Goal: Information Seeking & Learning: Check status

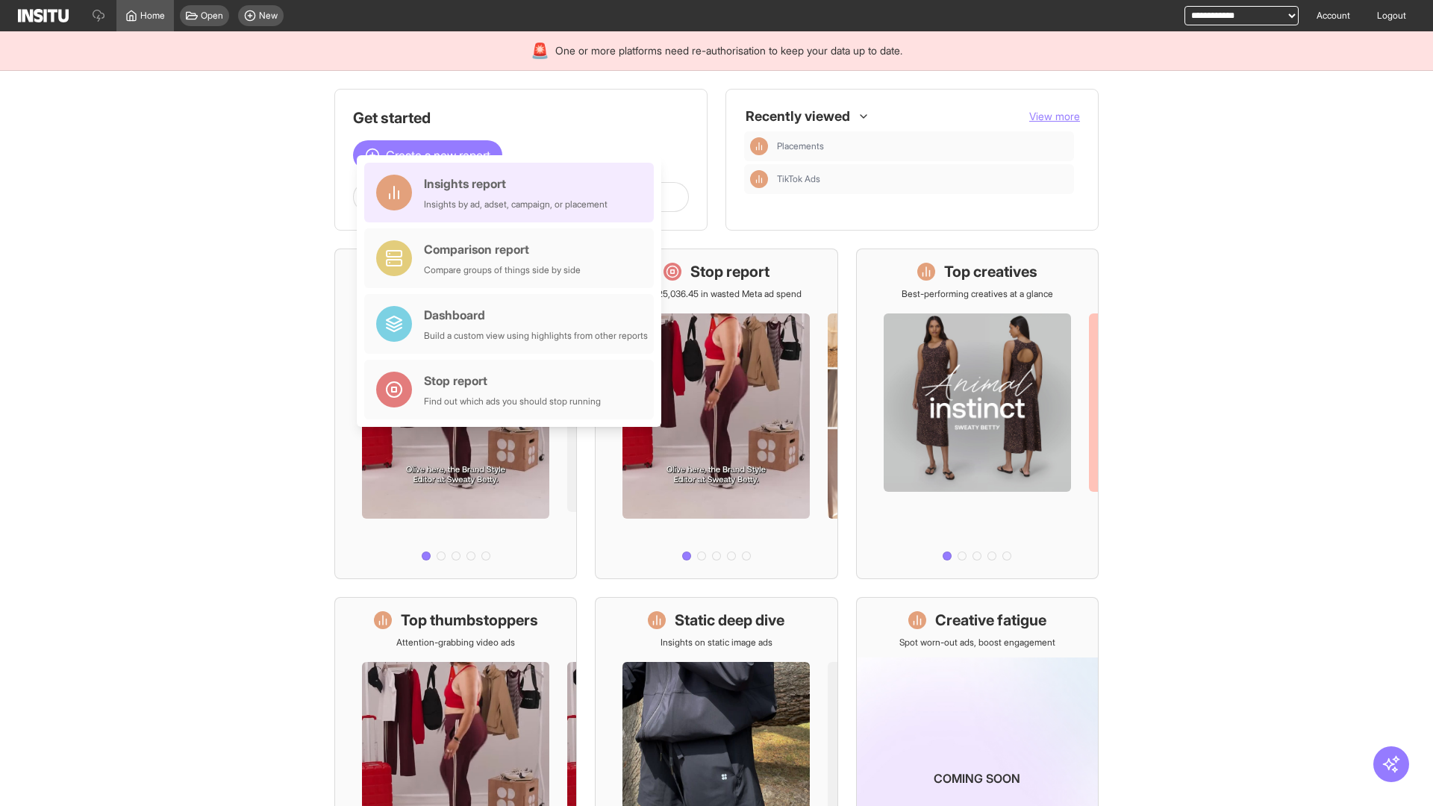
click at [513, 193] on div "Insights report Insights by ad, adset, campaign, or placement" at bounding box center [516, 193] width 184 height 36
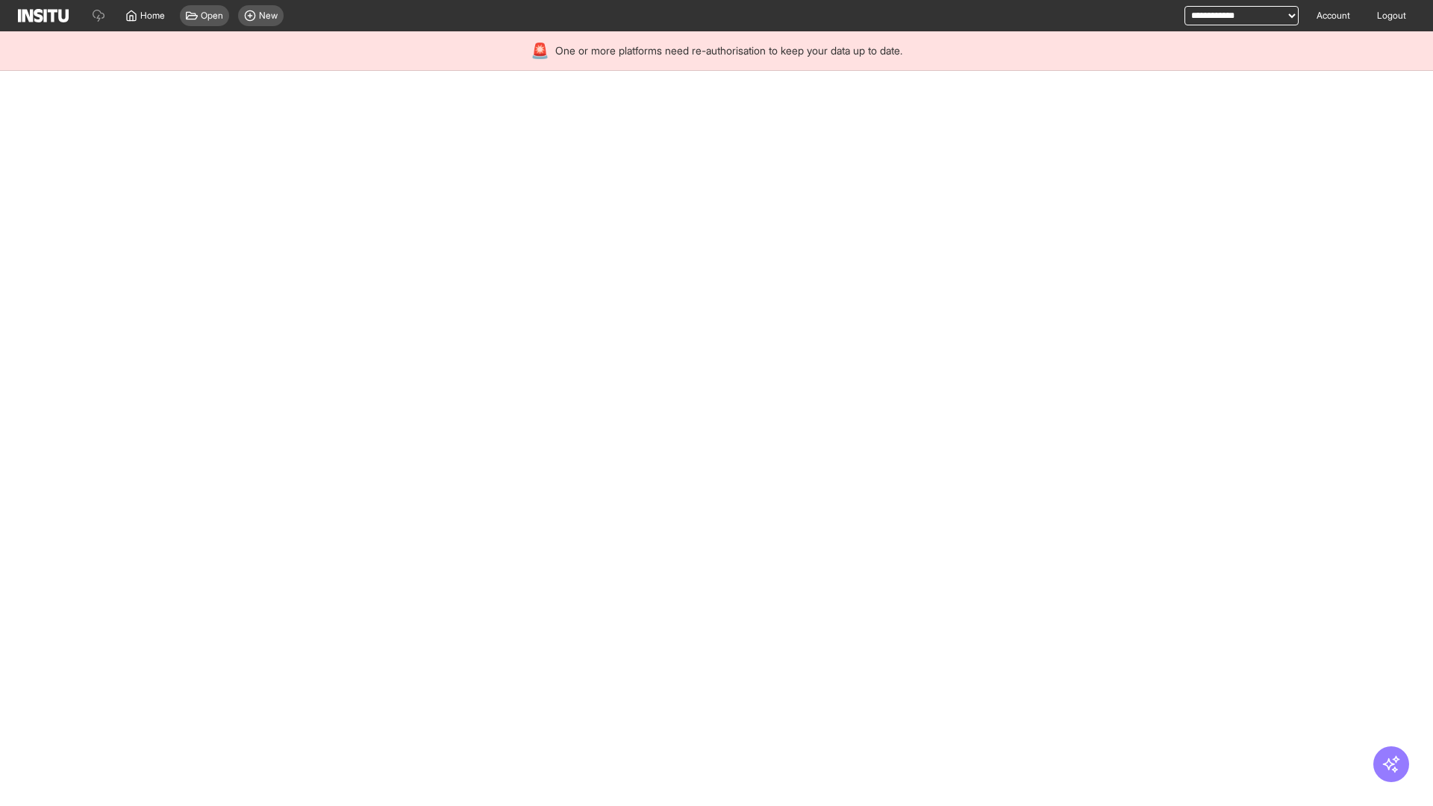
select select "**"
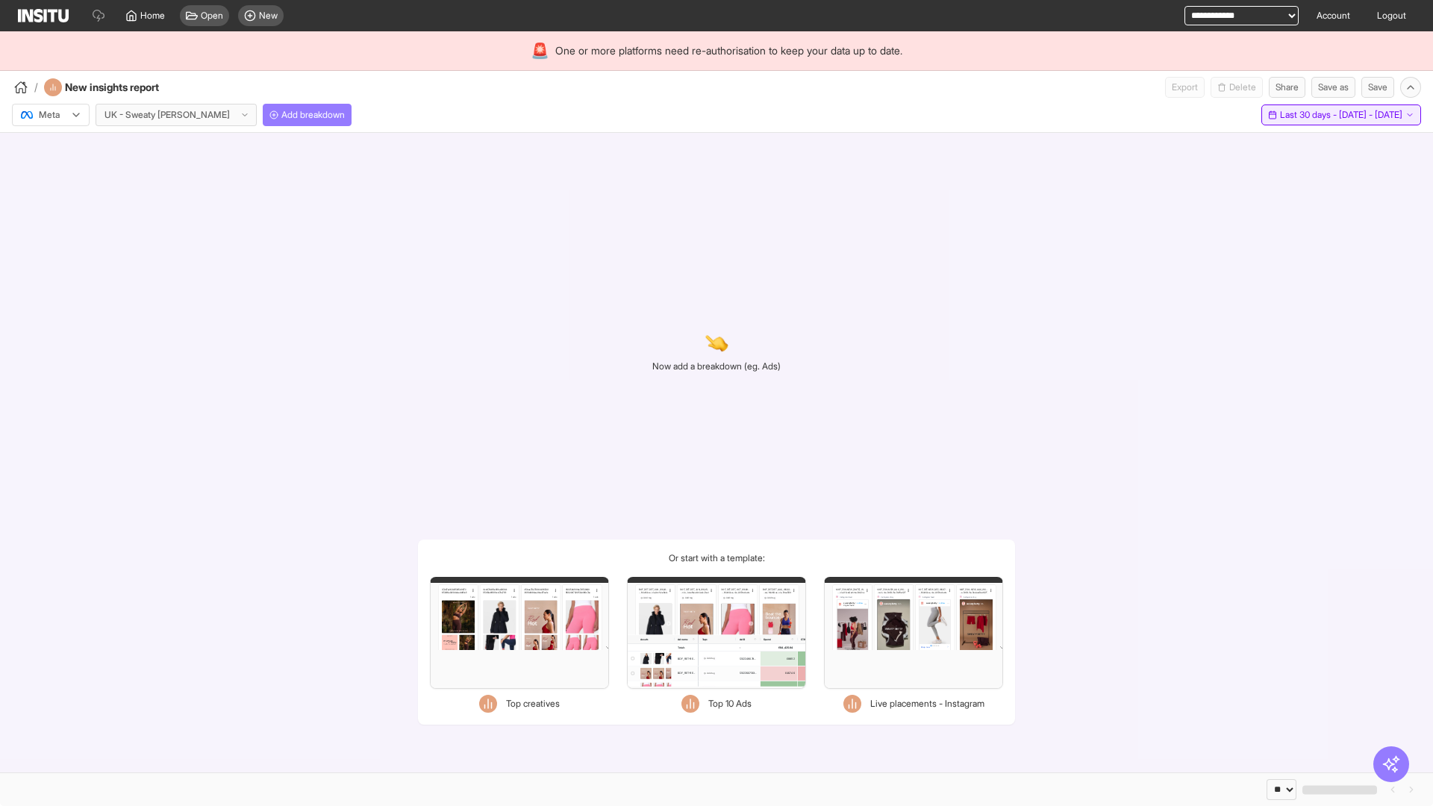
click at [1306, 115] on span "Last 30 days - [DATE] - [DATE]" at bounding box center [1341, 115] width 122 height 12
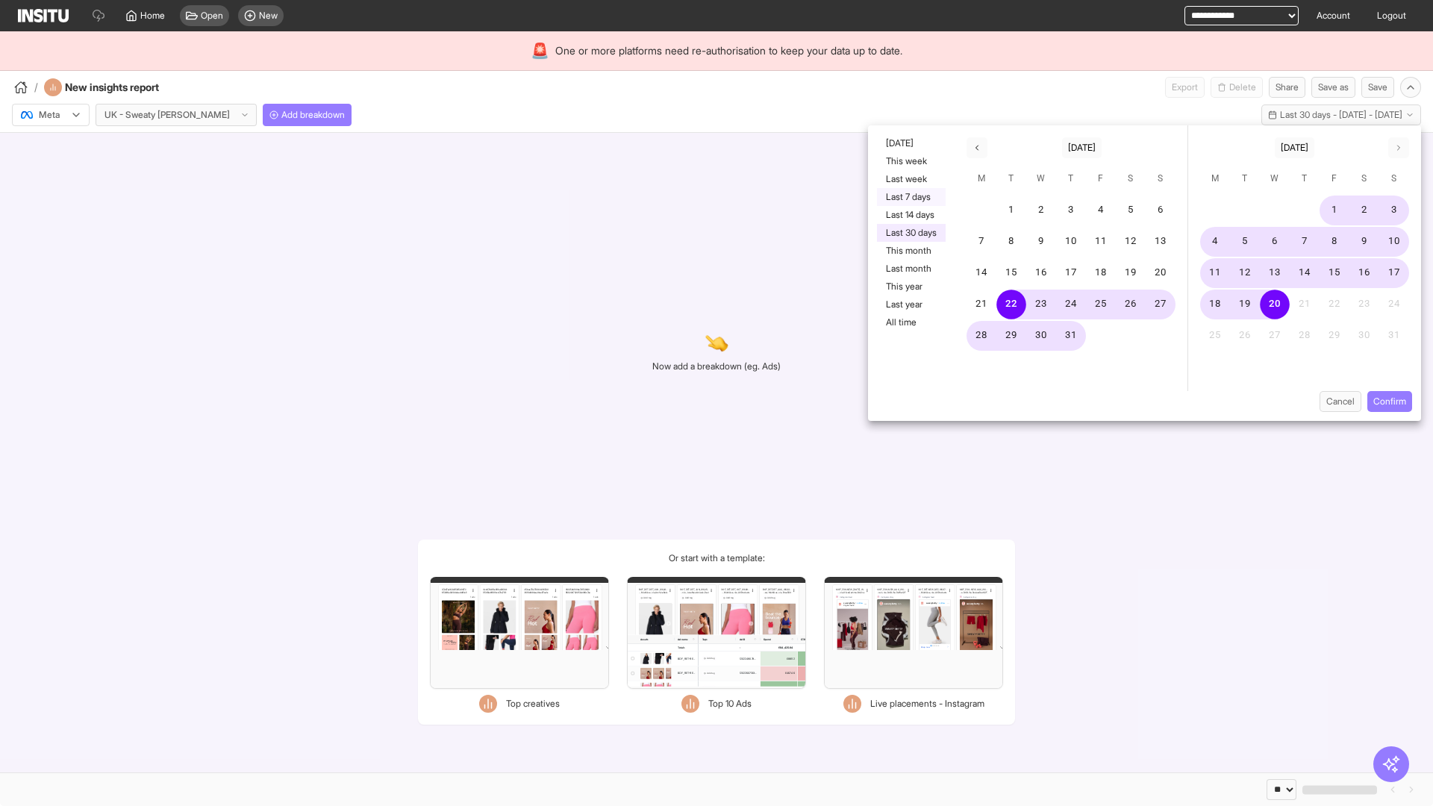
click at [910, 197] on button "Last 7 days" at bounding box center [911, 197] width 69 height 18
